Goal: Navigation & Orientation: Find specific page/section

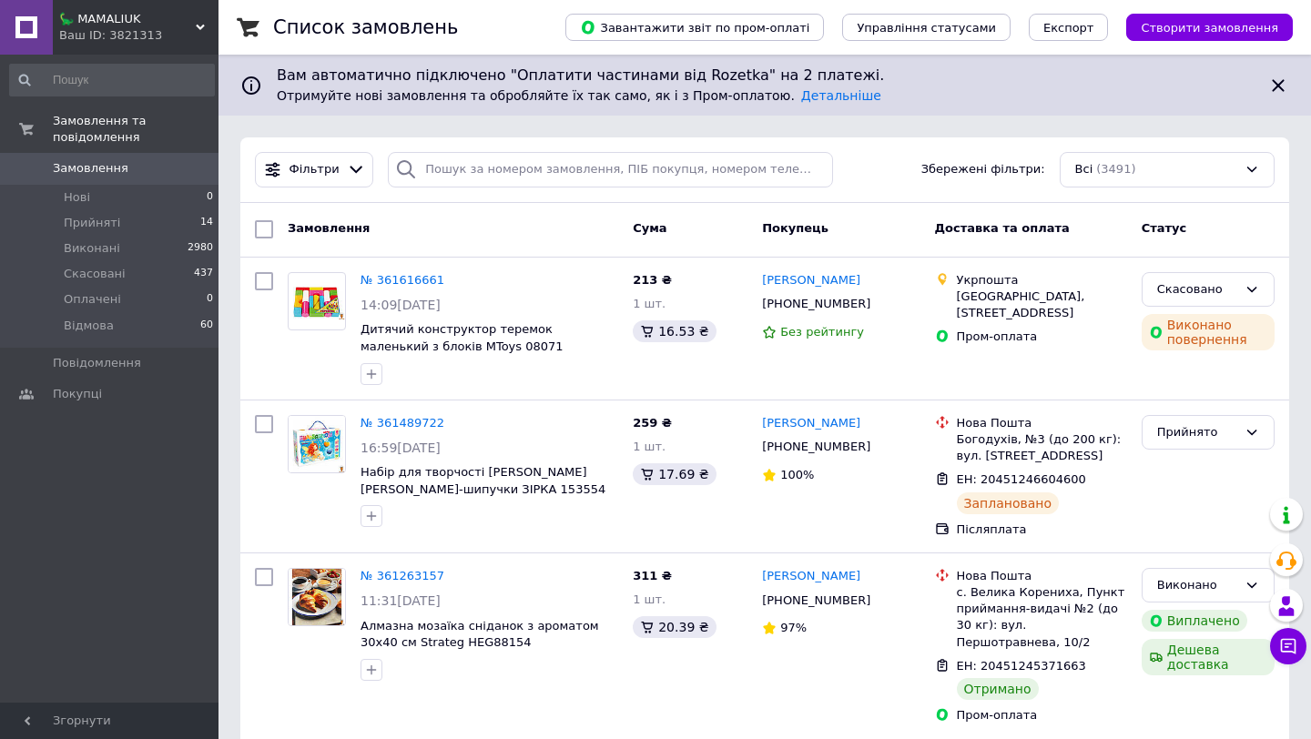
click at [199, 15] on div "🦕 MAMALIUK Ваш ID: 3821313" at bounding box center [136, 27] width 166 height 55
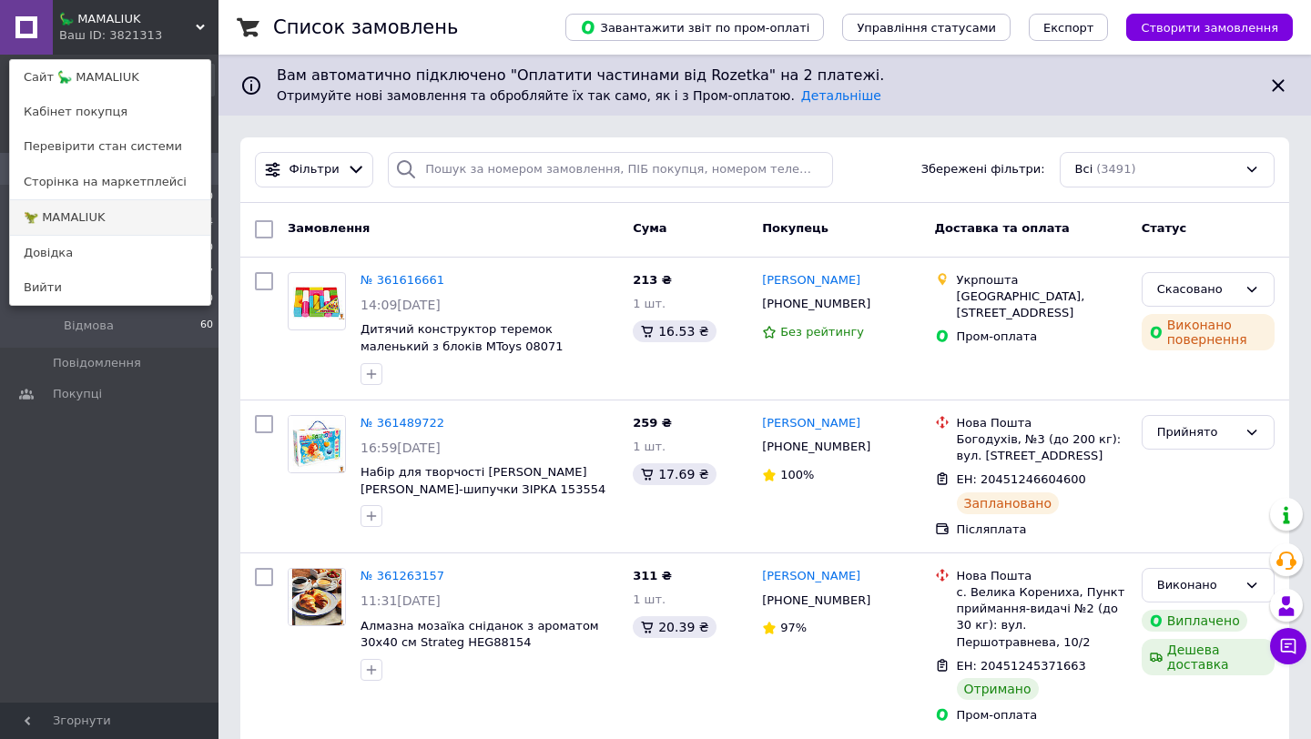
click at [118, 213] on link "🦖 MAMALIUK" at bounding box center [110, 217] width 200 height 35
